Goal: Information Seeking & Learning: Learn about a topic

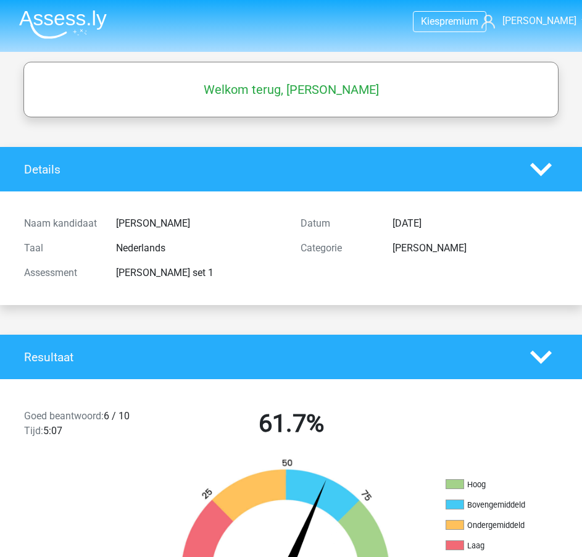
drag, startPoint x: 267, startPoint y: 82, endPoint x: 337, endPoint y: 81, distance: 70.4
click at [267, 83] on h5 "Welkom terug, [PERSON_NAME]" at bounding box center [291, 89] width 523 height 15
click at [568, 21] on link "[PERSON_NAME]" at bounding box center [526, 21] width 91 height 15
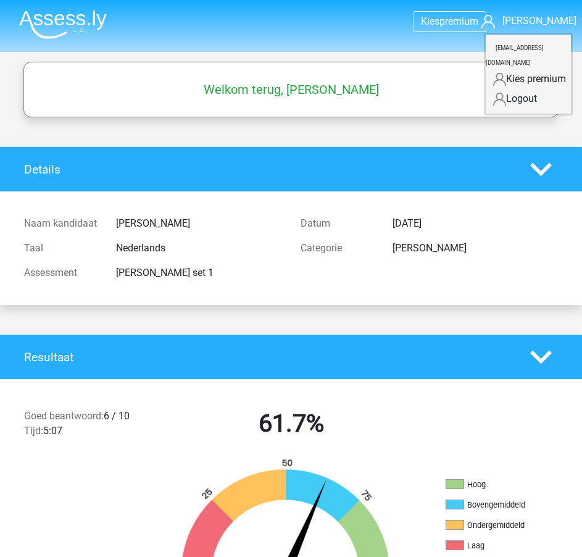
drag, startPoint x: 370, startPoint y: 173, endPoint x: 295, endPoint y: 181, distance: 75.7
click at [370, 173] on h4 "Details" at bounding box center [268, 169] width 488 height 14
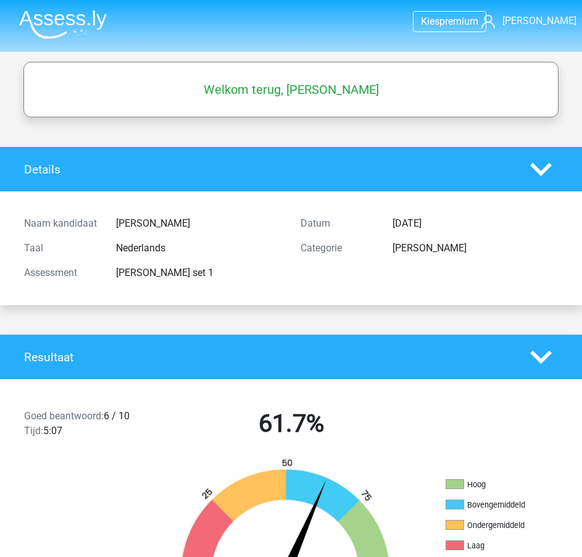
click at [28, 17] on img at bounding box center [63, 24] width 88 height 29
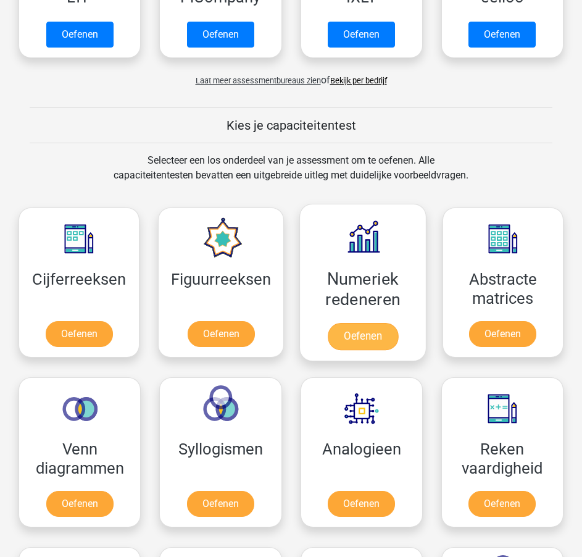
scroll to position [432, 0]
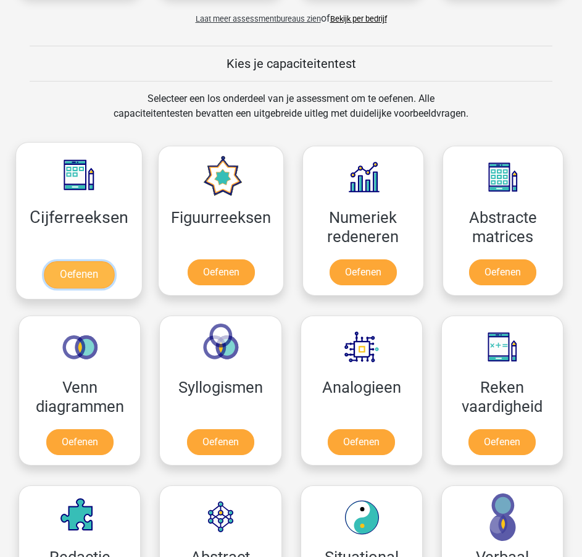
click at [65, 288] on link "Oefenen" at bounding box center [79, 274] width 70 height 27
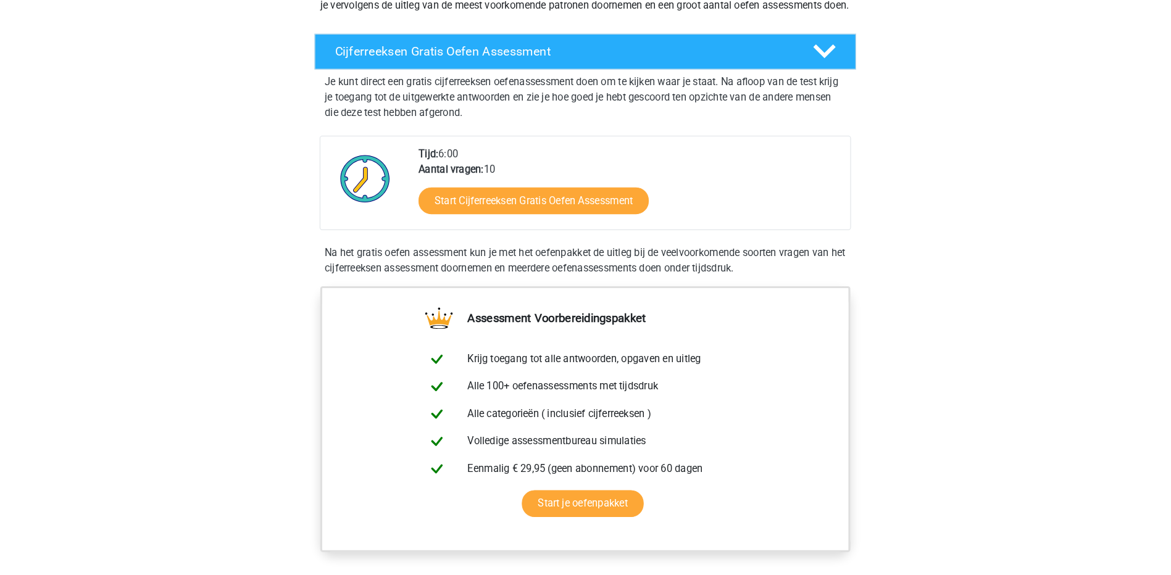
scroll to position [247, 0]
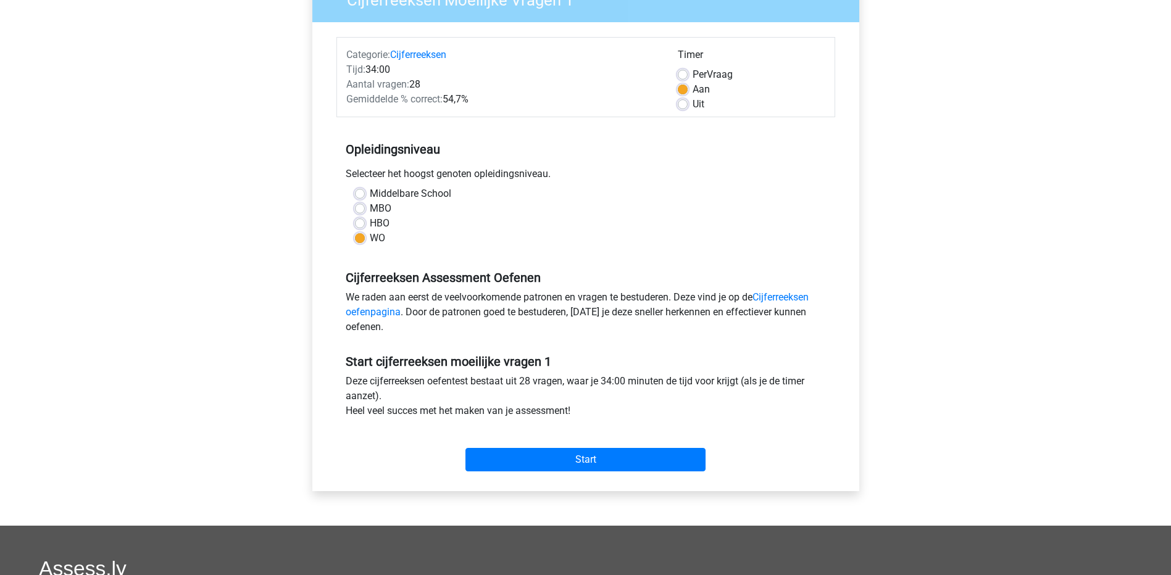
scroll to position [185, 0]
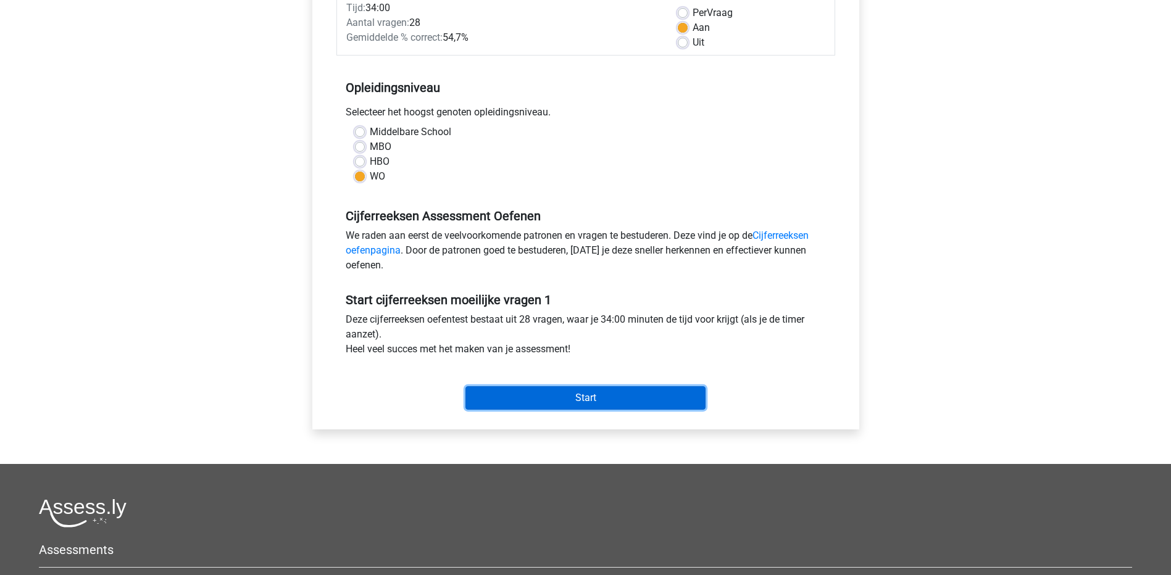
click at [532, 397] on input "Start" at bounding box center [585, 397] width 240 height 23
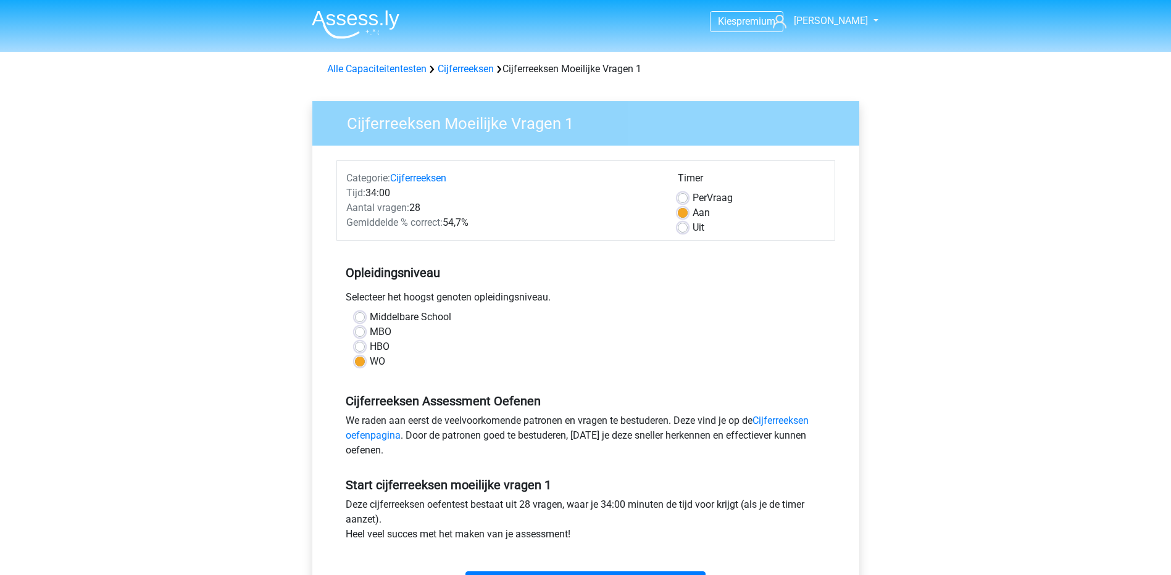
scroll to position [309, 0]
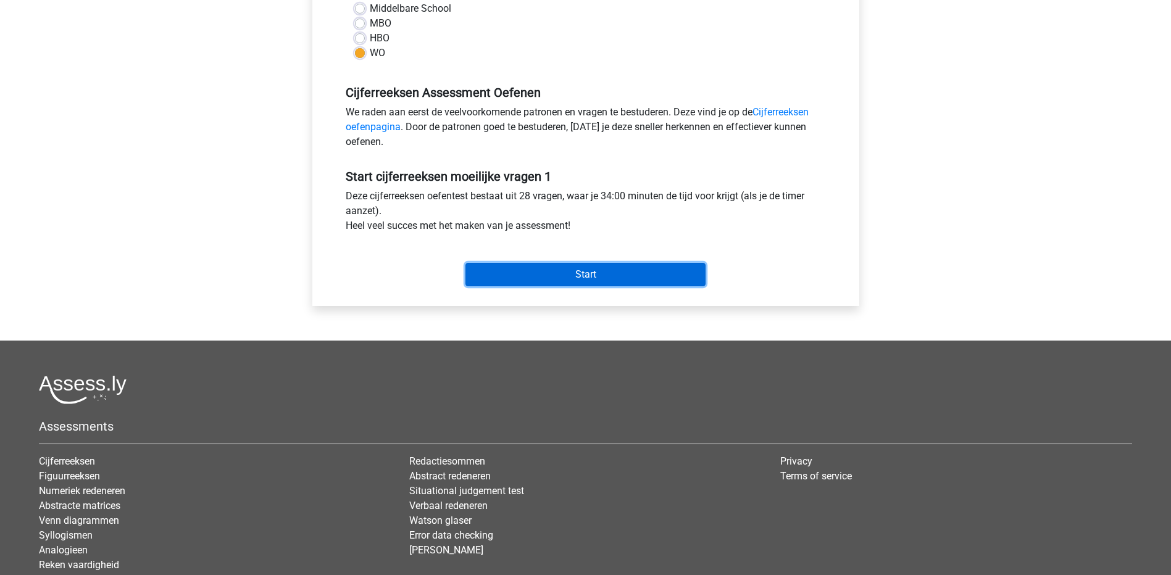
drag, startPoint x: 534, startPoint y: 271, endPoint x: 542, endPoint y: 260, distance: 13.2
click at [537, 267] on input "Start" at bounding box center [585, 274] width 240 height 23
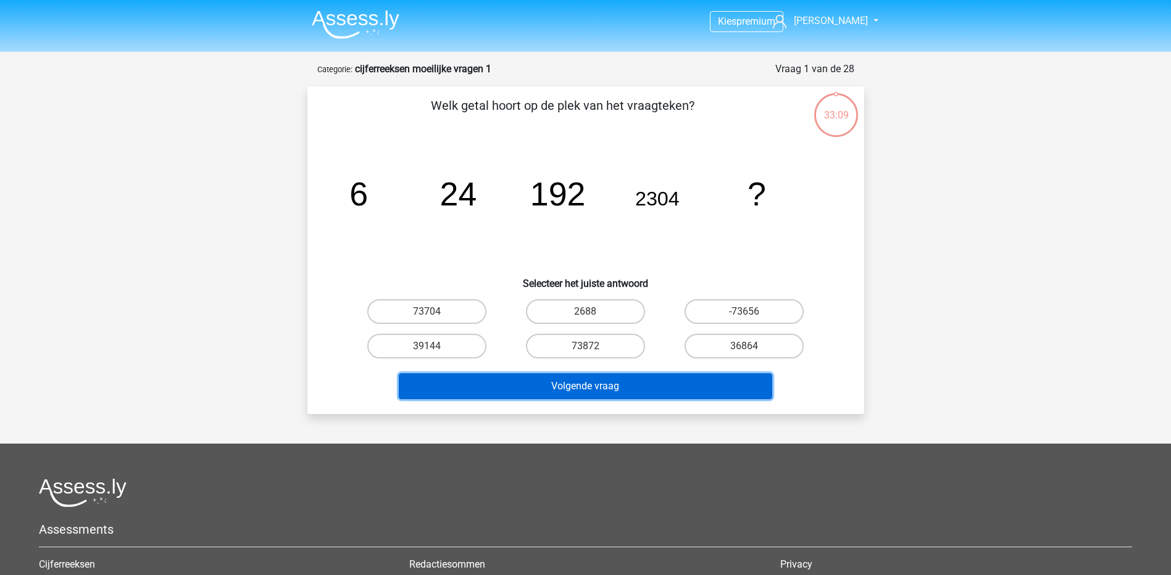
click at [543, 385] on button "Volgende vraag" at bounding box center [585, 386] width 373 height 26
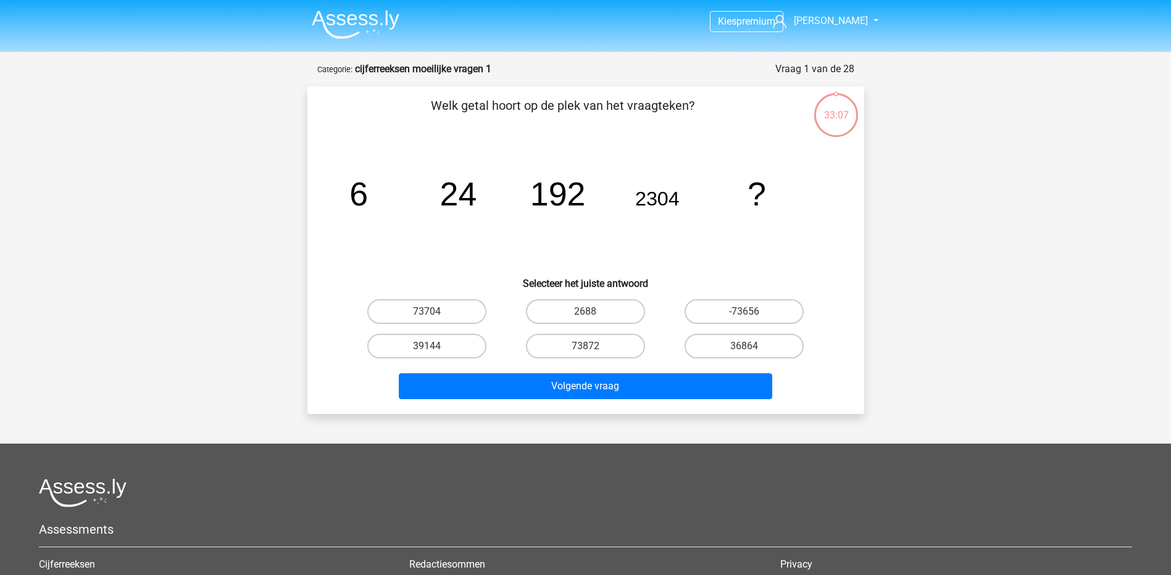
click at [510, 330] on div "73872" at bounding box center [585, 346] width 159 height 35
click at [751, 346] on input "36864" at bounding box center [748, 350] width 8 height 8
radio input "true"
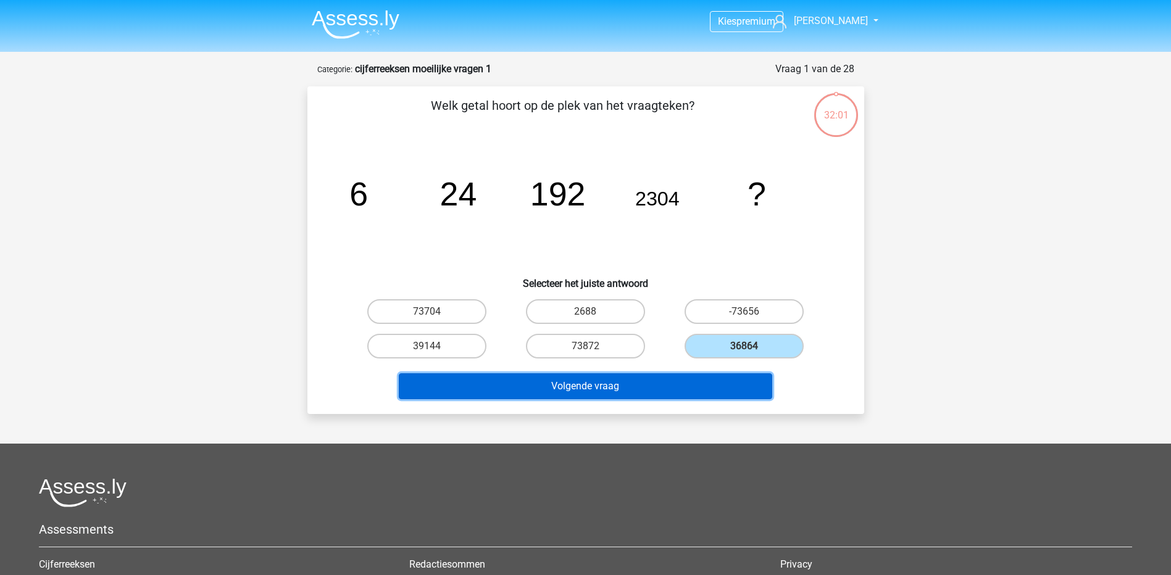
click at [688, 378] on button "Volgende vraag" at bounding box center [585, 386] width 373 height 26
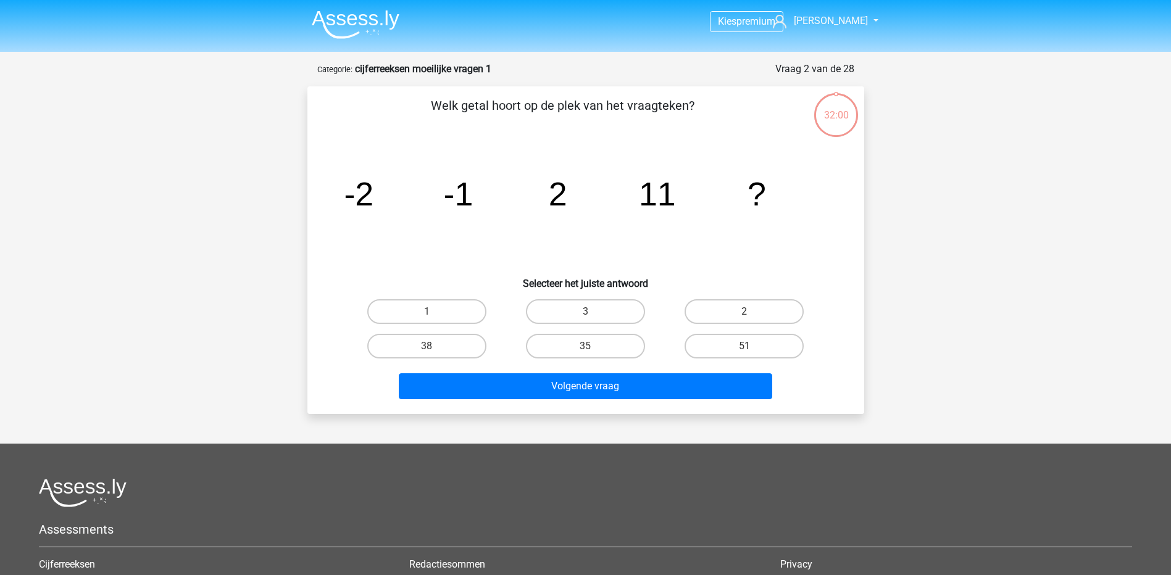
scroll to position [62, 0]
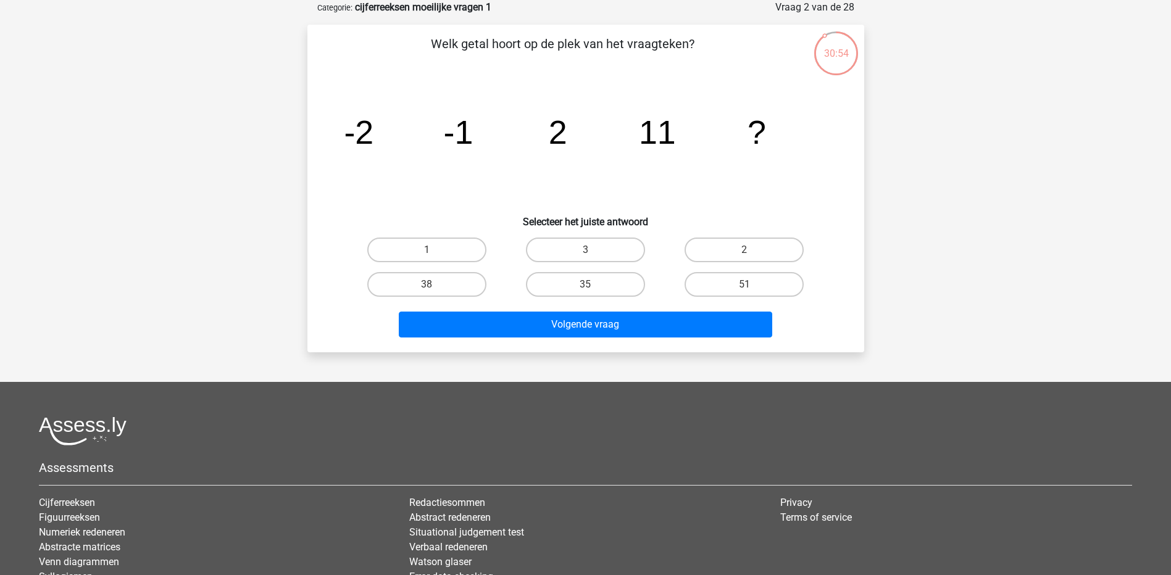
click at [776, 217] on h6 "Selecteer het juiste antwoord" at bounding box center [585, 217] width 517 height 22
click at [573, 280] on label "35" at bounding box center [585, 284] width 119 height 25
click at [585, 285] on input "35" at bounding box center [589, 289] width 8 height 8
radio input "true"
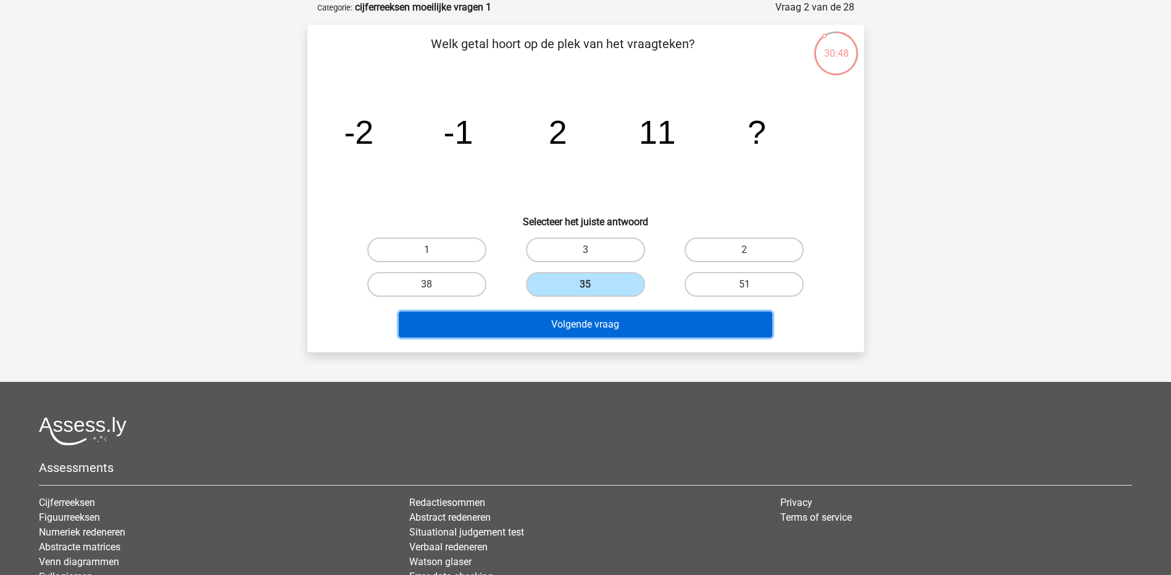
click at [594, 318] on button "Volgende vraag" at bounding box center [585, 325] width 373 height 26
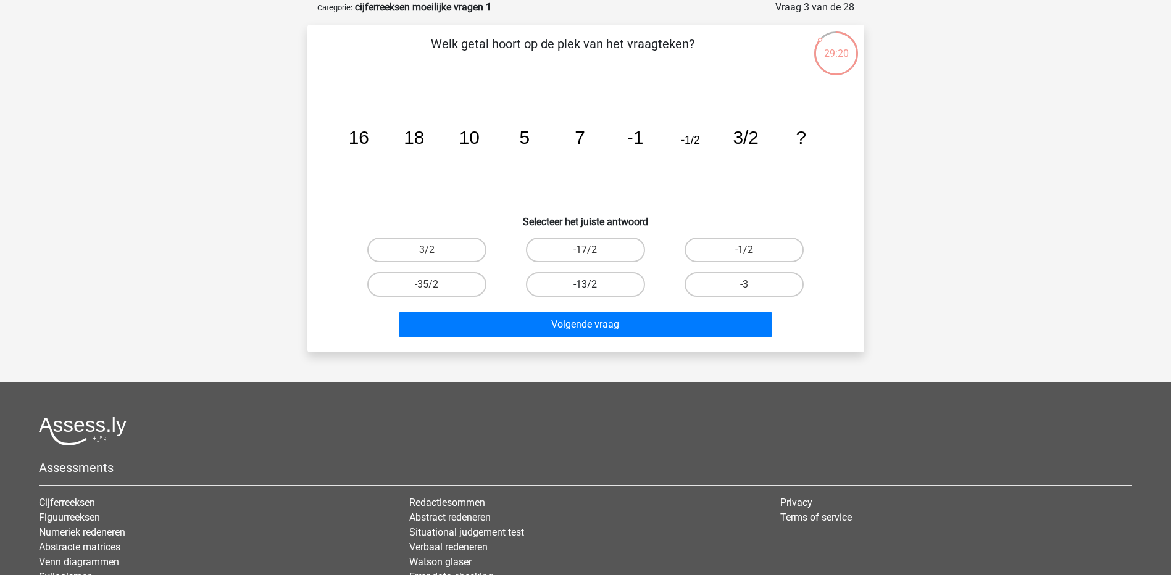
click at [575, 281] on label "-13/2" at bounding box center [585, 284] width 119 height 25
click at [585, 285] on input "-13/2" at bounding box center [589, 289] width 8 height 8
radio input "true"
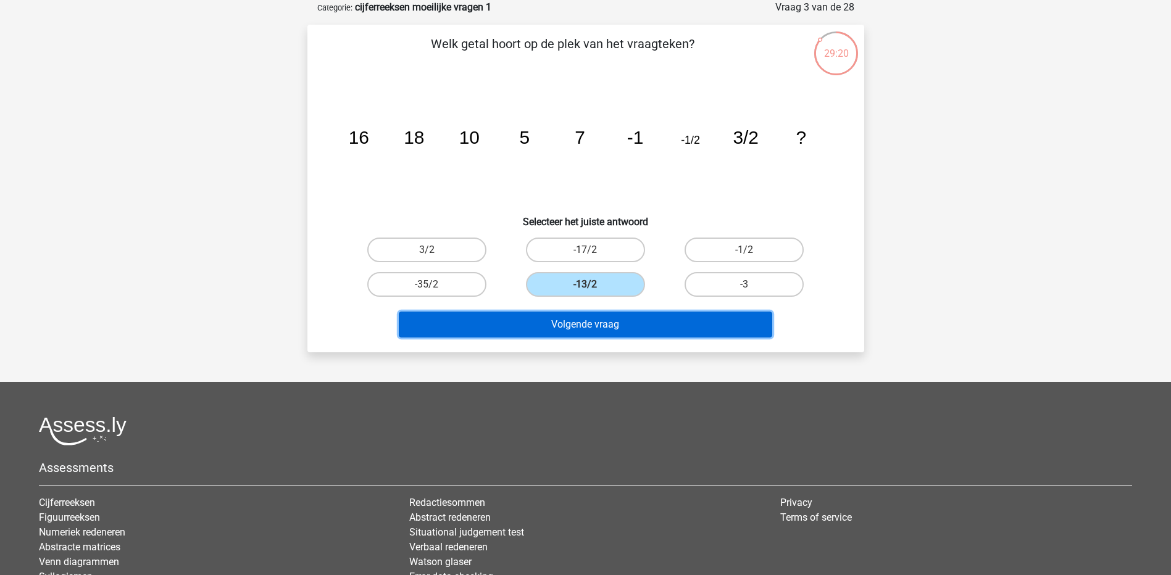
click at [567, 332] on button "Volgende vraag" at bounding box center [585, 325] width 373 height 26
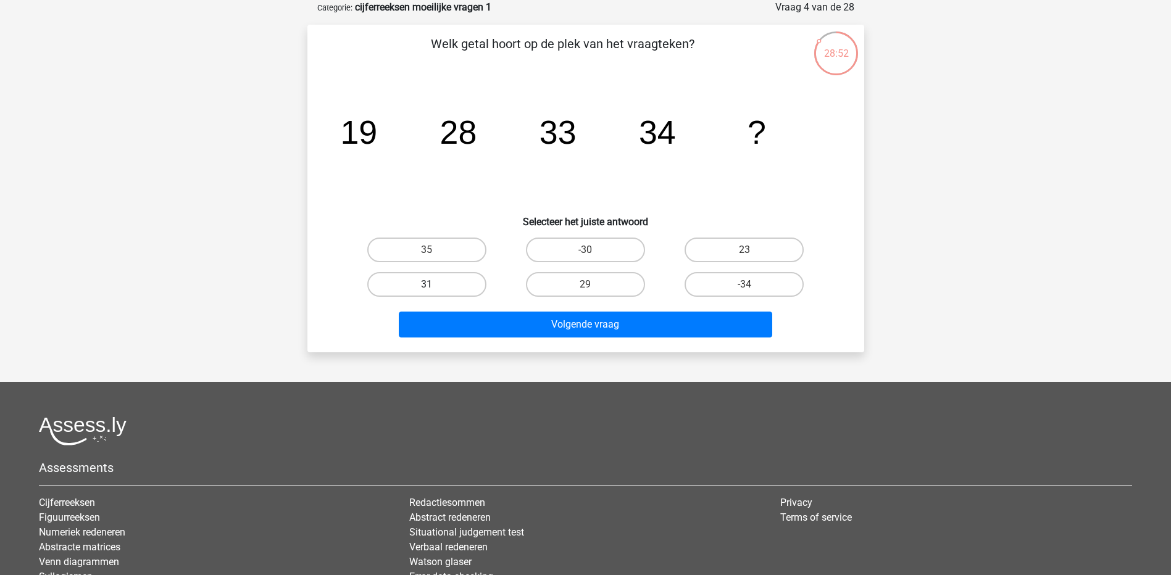
click at [461, 285] on label "31" at bounding box center [426, 284] width 119 height 25
click at [435, 285] on input "31" at bounding box center [431, 289] width 8 height 8
radio input "true"
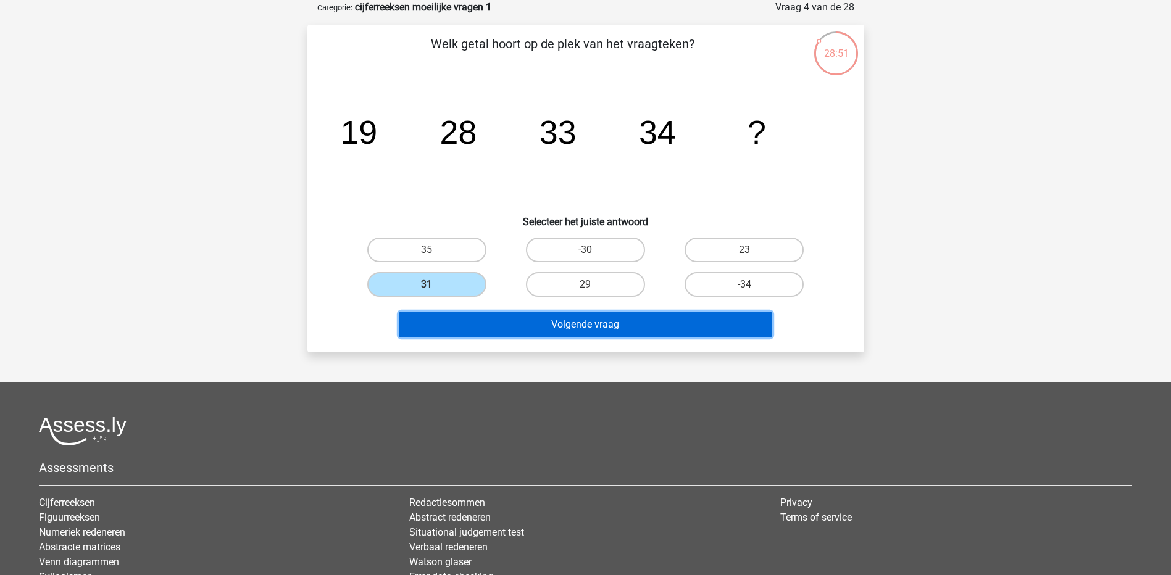
click at [522, 333] on button "Volgende vraag" at bounding box center [585, 325] width 373 height 26
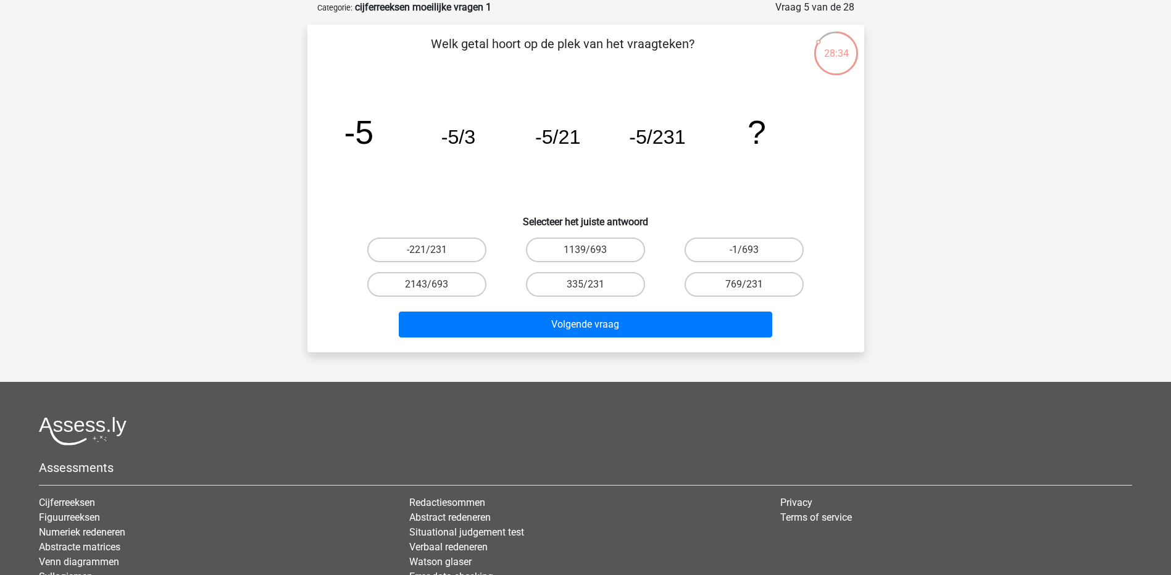
scroll to position [0, 0]
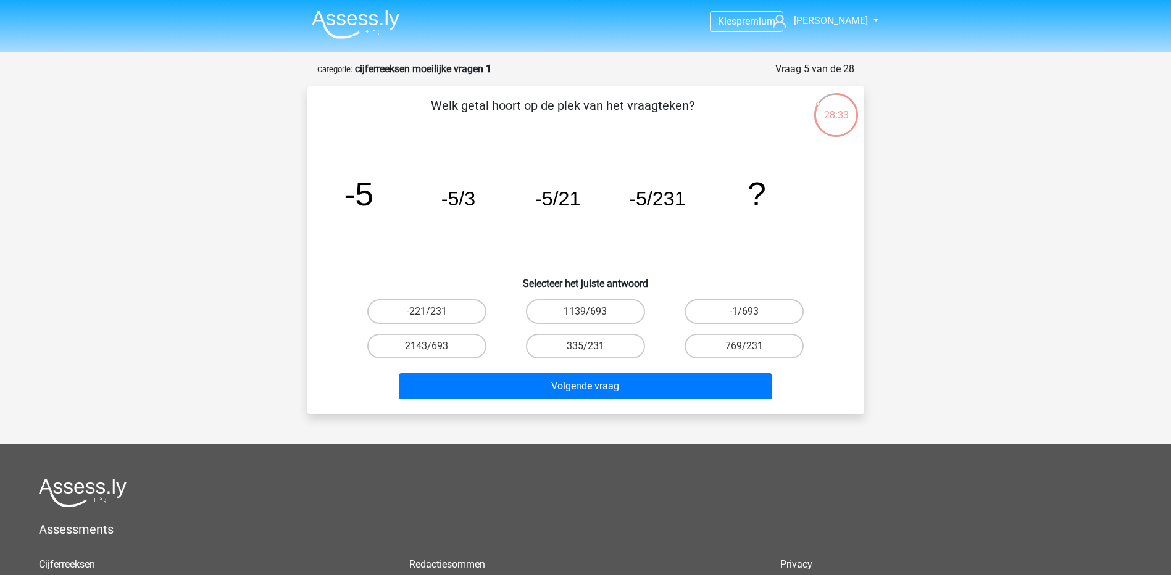
click at [844, 110] on div "28:33" at bounding box center [836, 107] width 46 height 31
